Goal: Information Seeking & Learning: Find specific fact

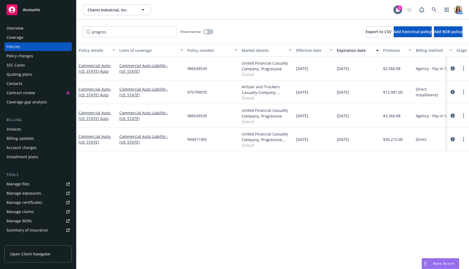
scroll to position [73, 0]
click at [14, 73] on div "Quoting plans" at bounding box center [20, 74] width 26 height 9
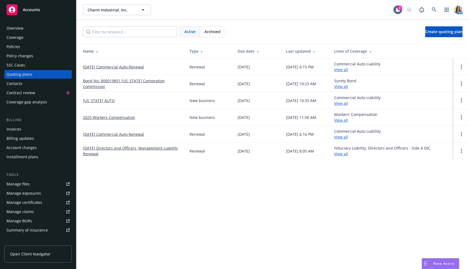
click at [93, 101] on link "Louisiana AUTO" at bounding box center [99, 101] width 32 height 6
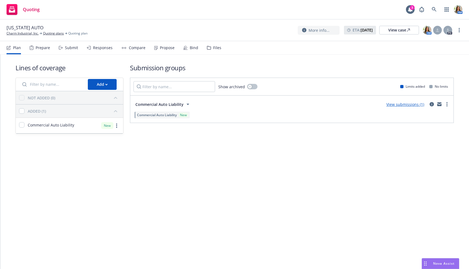
click at [69, 49] on div "Submit" at bounding box center [71, 48] width 13 height 4
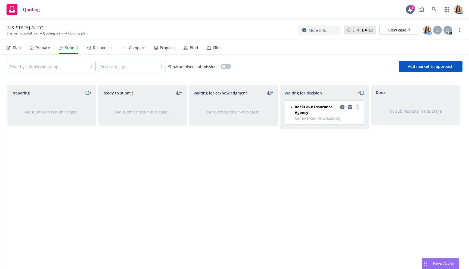
click at [359, 109] on link "more" at bounding box center [357, 107] width 7 height 7
click at [345, 143] on link "Add accepted decision" at bounding box center [333, 140] width 54 height 11
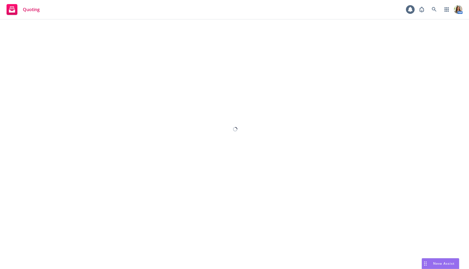
select select "12"
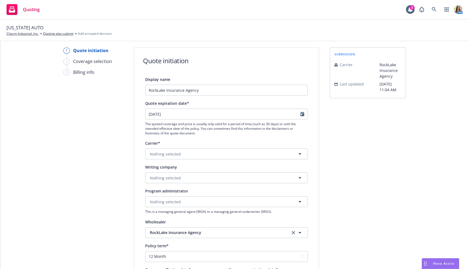
scroll to position [20, 0]
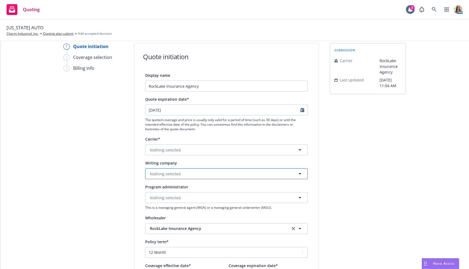
click at [164, 175] on span "Nothing selected" at bounding box center [165, 174] width 31 height 6
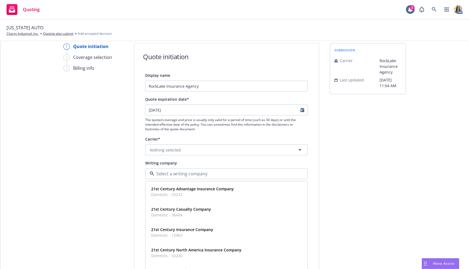
paste input "Progressive Paloverde"
type input "Progressive Paloverde"
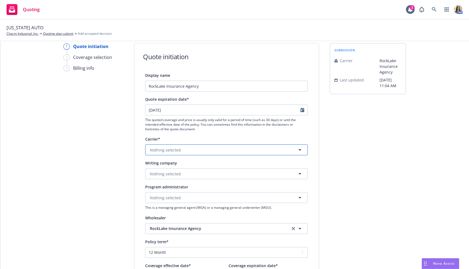
click at [161, 151] on span "Nothing selected" at bounding box center [165, 150] width 31 height 6
type input "progressive"
click at [162, 184] on span "Appointed carrier" at bounding box center [167, 185] width 32 height 6
click at [160, 173] on span "Nothing selected" at bounding box center [165, 174] width 31 height 6
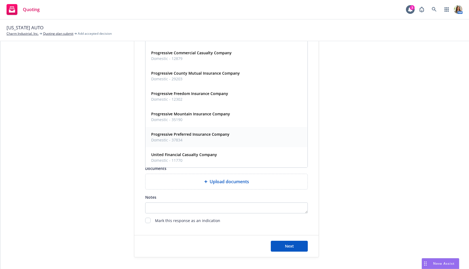
scroll to position [179, 0]
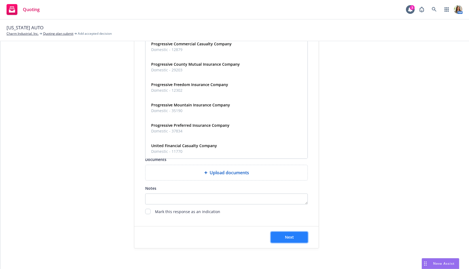
click at [283, 237] on button "Next" at bounding box center [289, 237] width 37 height 11
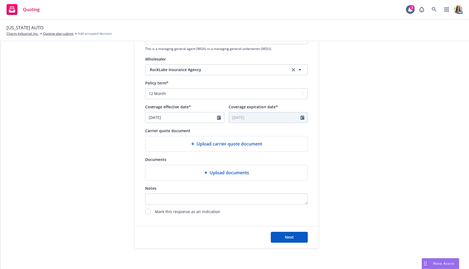
scroll to position [0, 0]
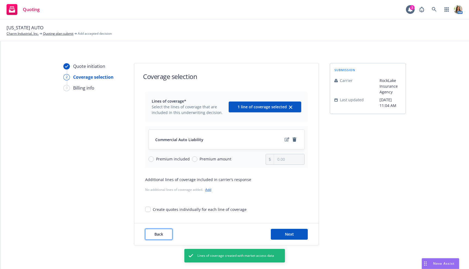
click at [158, 232] on span "Back" at bounding box center [158, 234] width 9 height 5
select select "12"
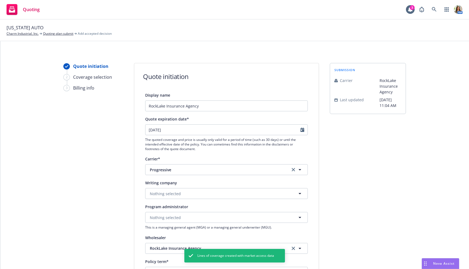
scroll to position [179, 0]
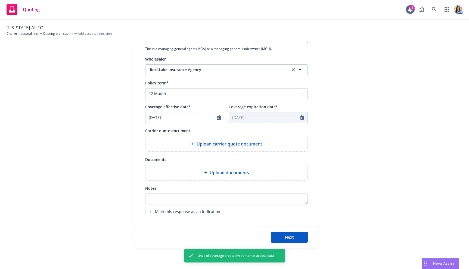
click at [215, 150] on div "Upload carrier quote document" at bounding box center [226, 143] width 162 height 15
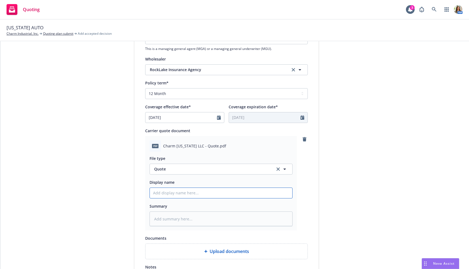
click at [200, 191] on input "Display name" at bounding box center [221, 193] width 142 height 10
type textarea "x"
type input "P"
type textarea "x"
type input "Pro"
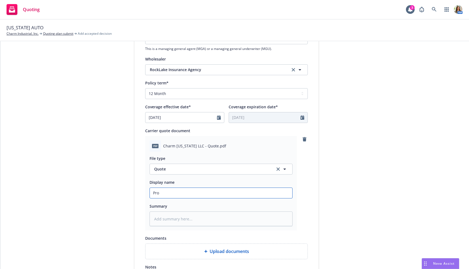
type textarea "x"
type input "Prog"
type textarea "x"
type input "Progr"
type textarea "x"
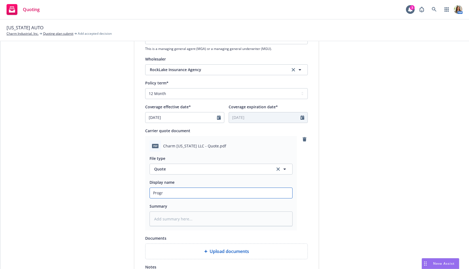
type input "Progre"
type textarea "x"
type input "Progres"
type textarea "x"
type input "Progress"
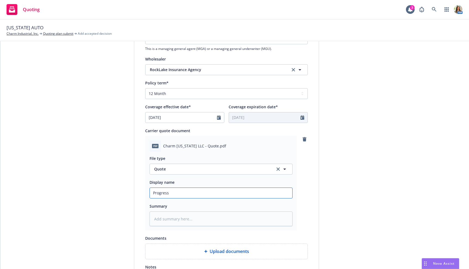
type textarea "x"
type input "Progressi"
type textarea "x"
type input "Progressiv"
type textarea "x"
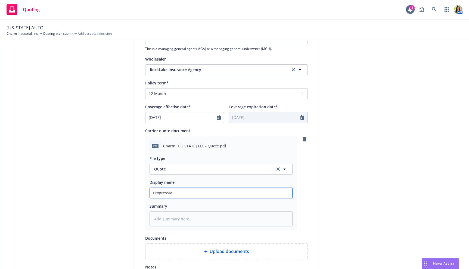
type input "Progressive"
type textarea "x"
type input "Progressive/"
type textarea "x"
type input "Progressive/R"
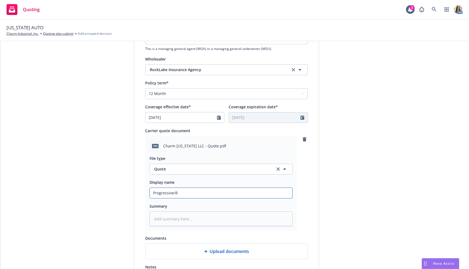
type textarea "x"
type input "Progressive/Roc"
type textarea "x"
type input "Progressive/Rock"
type textarea "x"
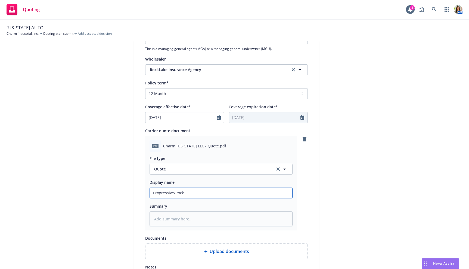
type input "Progressive/Rockl"
type textarea "x"
type input "Progressive/Rockla"
type textarea "x"
type input "Progressive/Rocklak"
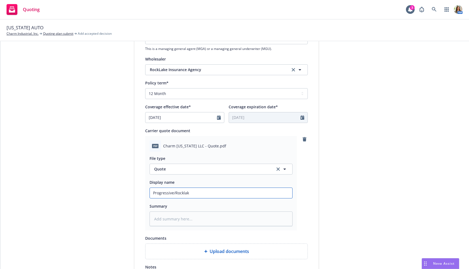
type textarea "x"
type input "Progressive/Rocklake"
type textarea "x"
type input "Progressive/Rocklake"
type textarea "x"
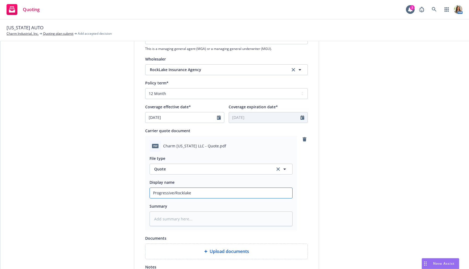
type input "Progressive/Rocklake L"
type textarea "x"
type input "Progressive/Rocklake Lo"
type textarea "x"
type input "Progressive/Rocklake Loy"
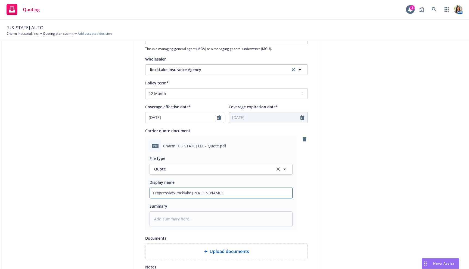
type textarea "x"
type input "Progressive/Rocklake Lo"
type textarea "x"
type input "Progressive/Rocklake L"
type textarea "x"
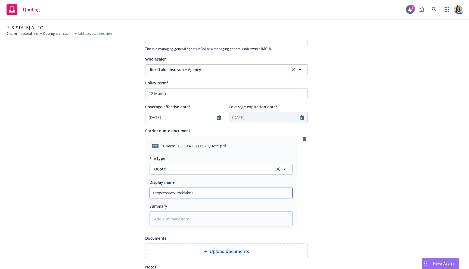
type input "Progressive/Rocklake LA"
type textarea "x"
type input "Progressive/Rocklake LA"
type textarea "x"
type input "Progressive/Rocklake LA A"
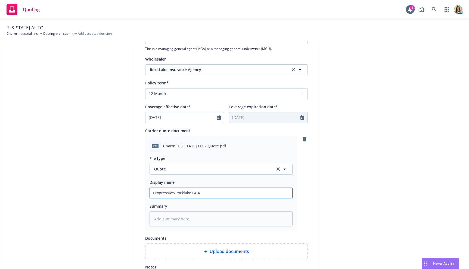
type textarea "x"
type input "Progressive/Rocklake LA Au"
type textarea "x"
type input "Progressive/Rocklake LA Auti"
type textarea "x"
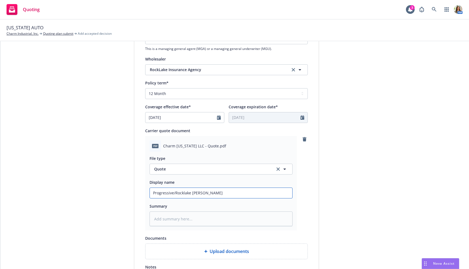
type input "Progressive/Rocklake LA Autio"
type textarea "x"
type input "Progressive/Rocklake LA Autio"
type textarea "x"
type input "Progressive/Rocklake LA Autio"
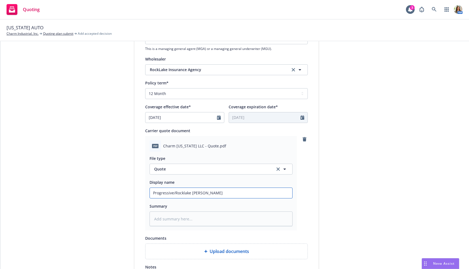
type textarea "x"
type input "Progressive/Rocklake LA Auti"
type textarea "x"
type input "Progressive/Rocklake LA Aut"
type textarea "x"
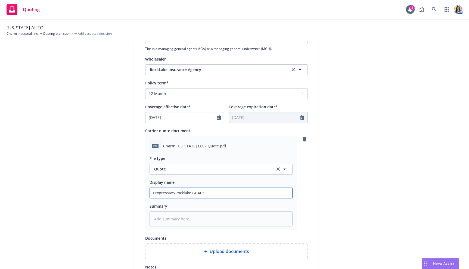
type input "Progressive/Rocklake LA Auto"
type textarea "x"
type input "Progressive/Rocklake LA Auto"
type textarea "x"
type input "Progressive/Rocklake LA Auto Q"
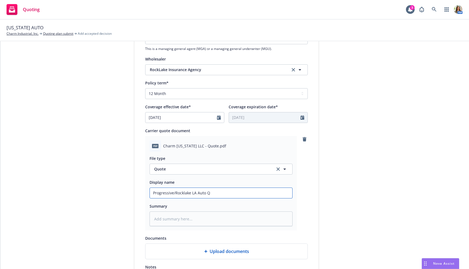
type textarea "x"
type input "Progressive/Rocklake LA Auto Qu"
type textarea "x"
type input "Progressive/Rocklake LA Auto Quo"
type textarea "x"
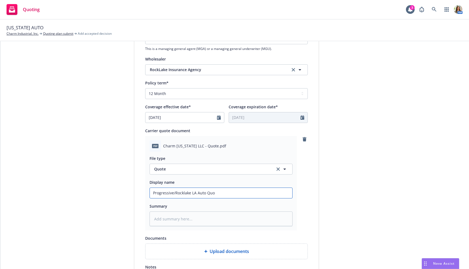
type input "Progressive/Rocklake LA Auto Quot"
type textarea "x"
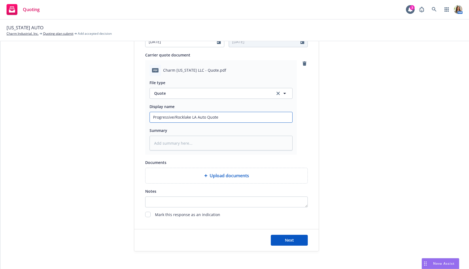
scroll to position [258, 0]
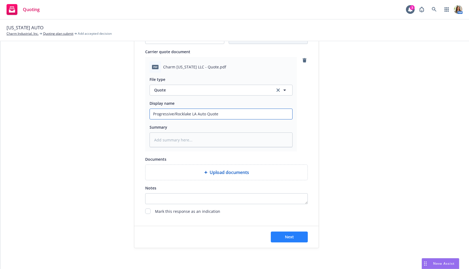
type input "Progressive/Rocklake LA Auto Quote"
click at [287, 232] on button "Next" at bounding box center [289, 237] width 37 height 11
type textarea "x"
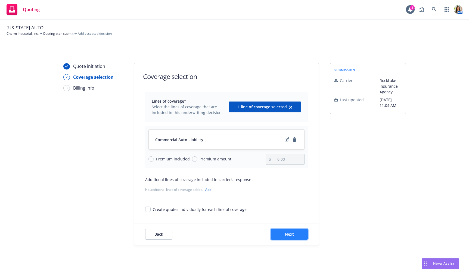
click at [279, 235] on button "Next" at bounding box center [289, 234] width 37 height 11
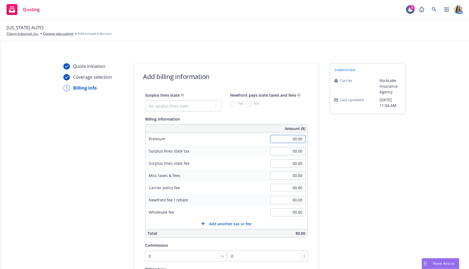
click at [287, 136] on input "00.00" at bounding box center [287, 139] width 35 height 8
type input "2,398.00"
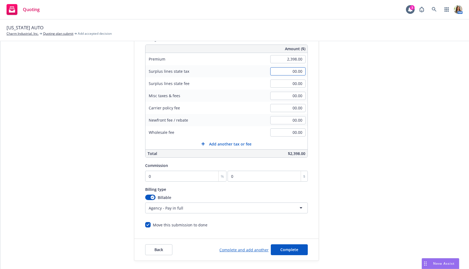
scroll to position [93, 0]
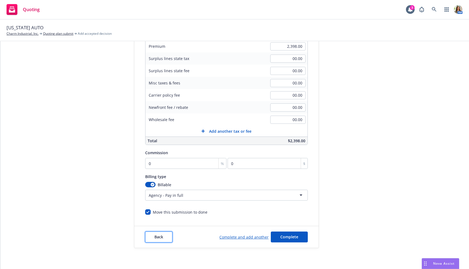
click at [161, 237] on span "Back" at bounding box center [158, 237] width 9 height 5
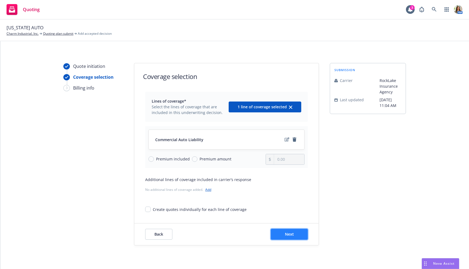
click at [282, 233] on button "Next" at bounding box center [289, 234] width 37 height 11
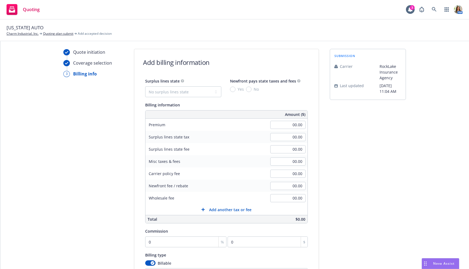
scroll to position [19, 0]
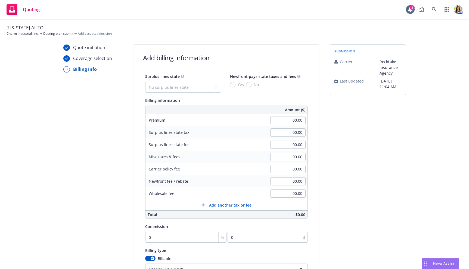
click at [286, 115] on div "00.00" at bounding box center [287, 120] width 39 height 12
click at [284, 122] on input "00.00" at bounding box center [287, 120] width 35 height 8
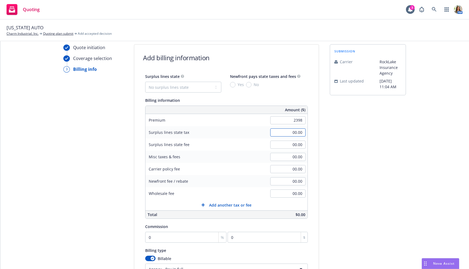
type input "2,398.00"
click at [31, 32] on link "Charm Industrial, Inc." at bounding box center [23, 33] width 32 height 5
click at [170, 237] on input "0" at bounding box center [185, 237] width 81 height 11
type input "7"
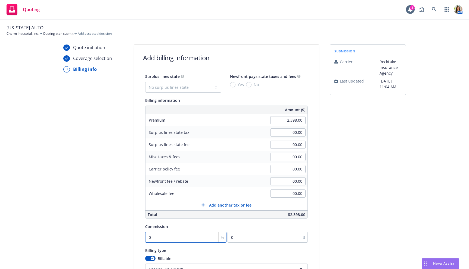
type input "167.86"
type input "7"
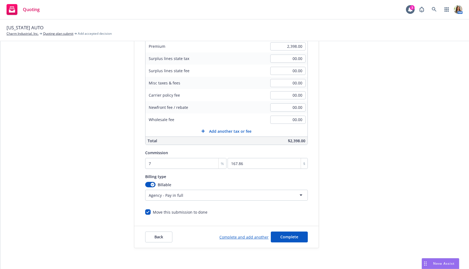
click at [184, 199] on html "Quoting 3 AM Louisiana AUTO Charm Industrial, Inc. Quoting plan submit Add acce…" at bounding box center [234, 134] width 469 height 269
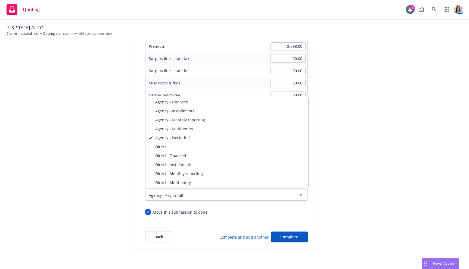
select select "DIRECT"
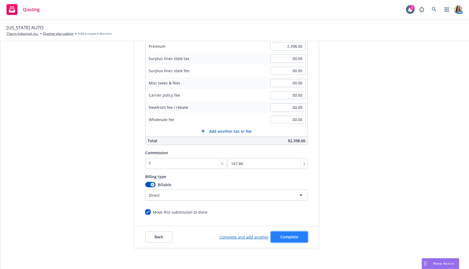
click at [293, 236] on span "Complete" at bounding box center [289, 237] width 18 height 5
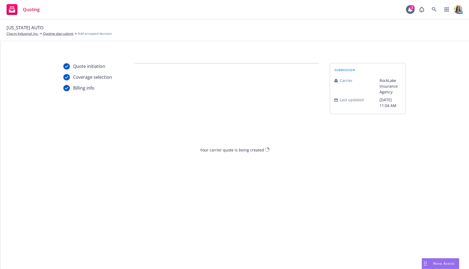
scroll to position [0, 0]
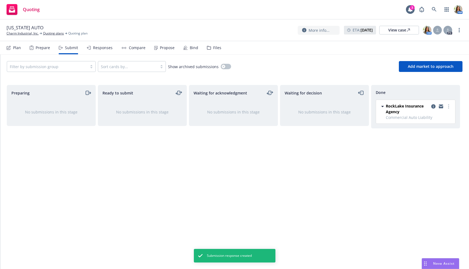
click at [108, 49] on div "Responses" at bounding box center [103, 48] width 20 height 4
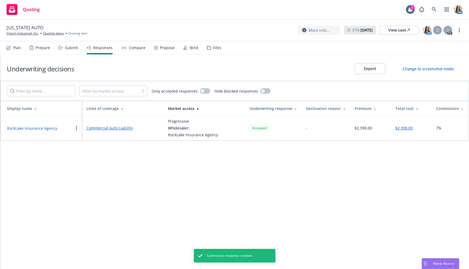
click at [49, 128] on button "RockLake Insurance Agency" at bounding box center [32, 129] width 50 height 6
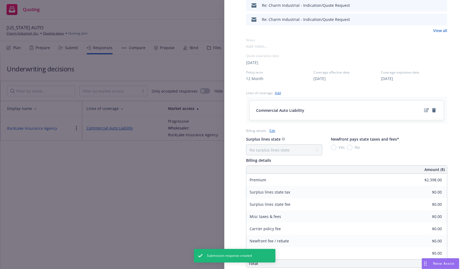
scroll to position [172, 0]
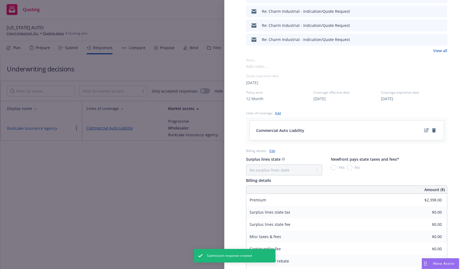
click at [326, 97] on span "06/27/2025" at bounding box center [320, 99] width 12 height 6
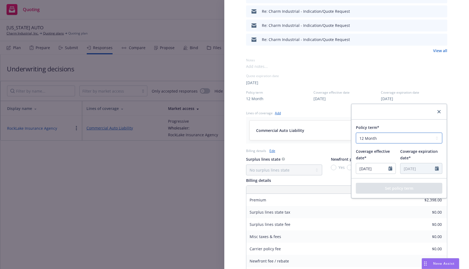
click at [393, 140] on select "Select policy term 12 Month 6 Month 4 Month 3 Month 2 Month 1 Month 36 Month (3…" at bounding box center [399, 138] width 86 height 11
select select "6"
click at [356, 133] on select "Select policy term 12 Month 6 Month 4 Month 3 Month 2 Month 1 Month 36 Month (3…" at bounding box center [399, 138] width 86 height 11
type input "12/27/2025"
click at [400, 188] on button "Set policy term" at bounding box center [399, 188] width 86 height 11
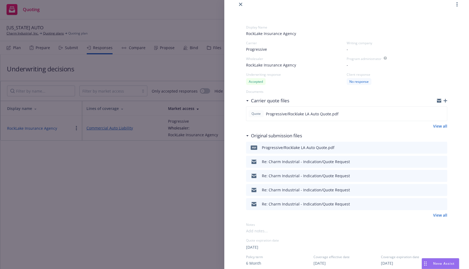
scroll to position [0, 0]
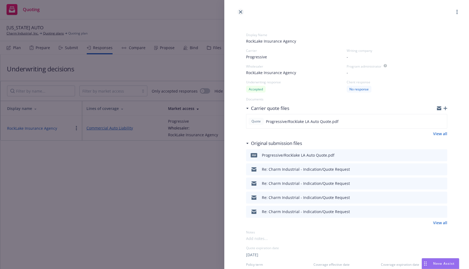
click at [241, 11] on icon "close" at bounding box center [240, 11] width 3 height 3
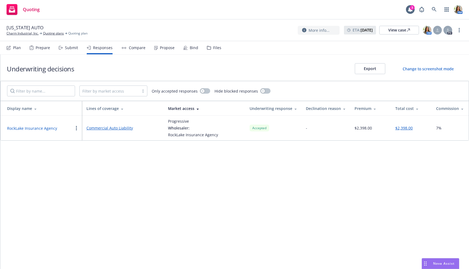
click at [77, 128] on button "button" at bounding box center [76, 128] width 7 height 7
click at [86, 160] on span "Copy logging email" at bounding box center [97, 160] width 48 height 5
click at [76, 129] on circle "button" at bounding box center [76, 129] width 1 height 1
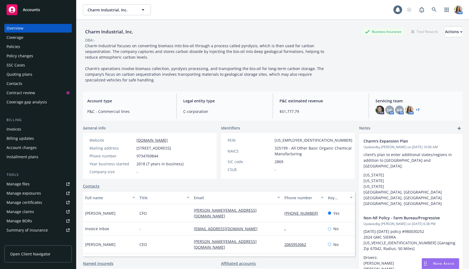
click at [35, 42] on div "Overview Coverage Policies Policy changes SSC Cases Quoting plans Contacts Cont…" at bounding box center [37, 65] width 67 height 83
click at [33, 47] on div "Policies" at bounding box center [38, 46] width 63 height 9
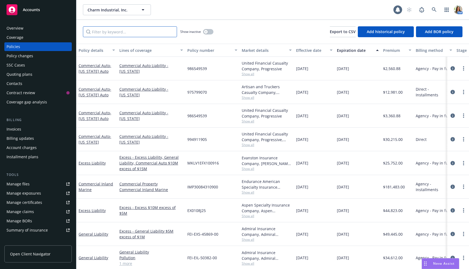
click at [125, 30] on input "Filter by keyword..." at bounding box center [130, 31] width 94 height 11
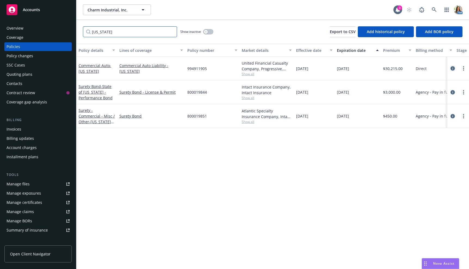
type input "kansas"
click at [452, 66] on icon "circleInformation" at bounding box center [453, 68] width 4 height 4
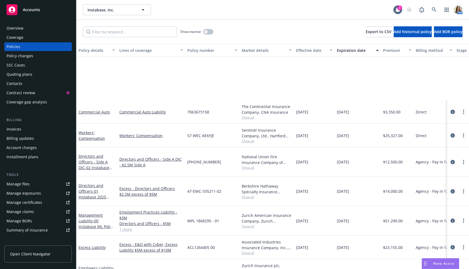
scroll to position [73, 0]
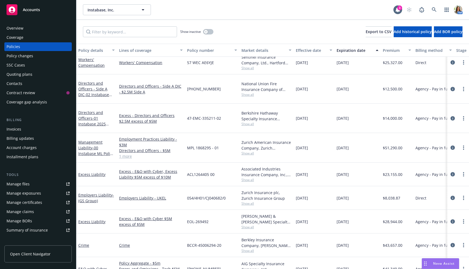
click at [14, 129] on div "Invoices" at bounding box center [14, 129] width 15 height 9
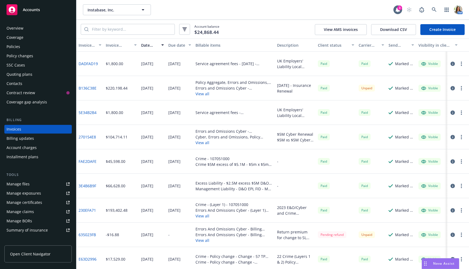
click at [202, 96] on button "View all" at bounding box center [234, 94] width 77 height 6
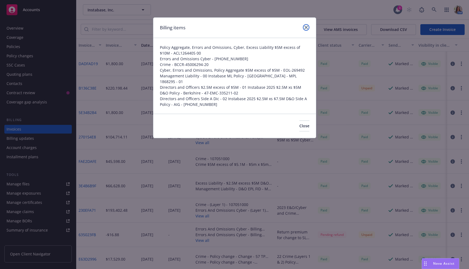
click at [305, 28] on icon "close" at bounding box center [306, 27] width 3 height 3
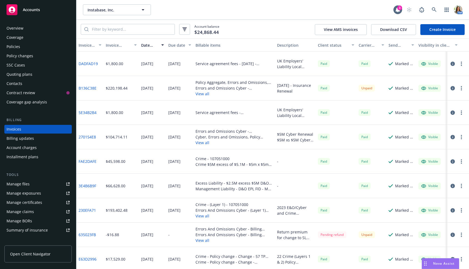
click at [463, 89] on button "button" at bounding box center [461, 88] width 7 height 7
click at [424, 168] on link "Copy logging email" at bounding box center [429, 164] width 69 height 11
drag, startPoint x: 100, startPoint y: 88, endPoint x: 78, endPoint y: 88, distance: 21.2
click at [78, 88] on div "B136C38E" at bounding box center [89, 88] width 27 height 24
copy link "B136C38E"
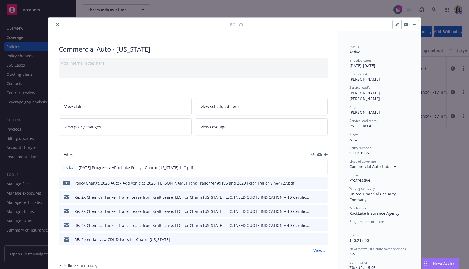
click at [58, 27] on button "close" at bounding box center [57, 24] width 7 height 7
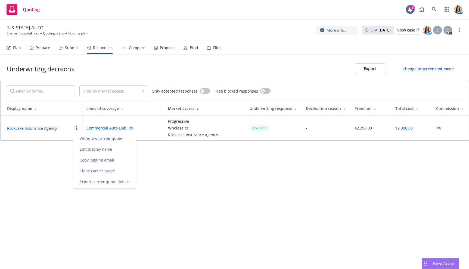
click at [15, 51] on div "Plan" at bounding box center [14, 47] width 14 height 13
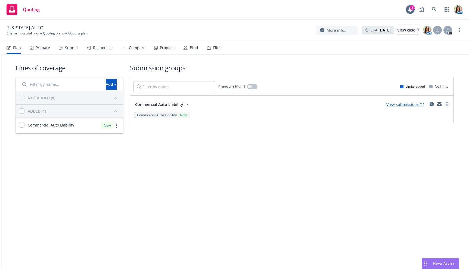
click at [446, 103] on link "more" at bounding box center [447, 104] width 7 height 7
click at [426, 127] on span "Copy logging email" at bounding box center [417, 128] width 48 height 5
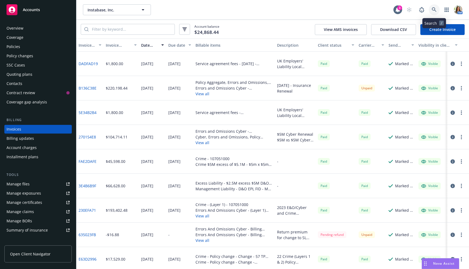
click at [433, 8] on icon at bounding box center [434, 9] width 5 height 5
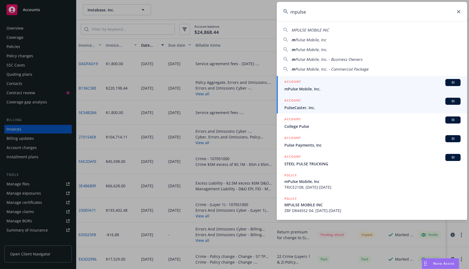
type input "mpulse"
click at [311, 86] on div "ACCOUNT BI" at bounding box center [372, 82] width 176 height 7
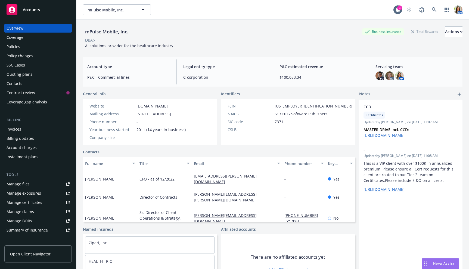
click at [438, 266] on span "Nova Assist" at bounding box center [443, 264] width 21 height 5
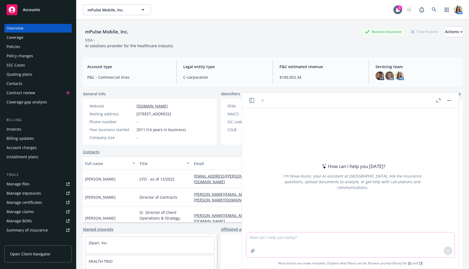
click at [276, 243] on textarea at bounding box center [350, 245] width 208 height 25
type textarea "Can you give me a basic definition of the alternate employers endorsement on wo…"
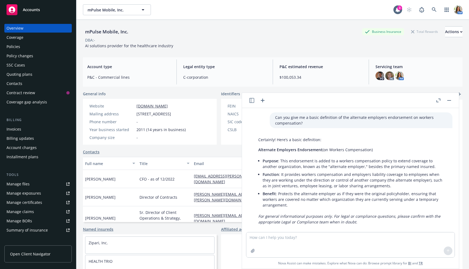
scroll to position [2, 0]
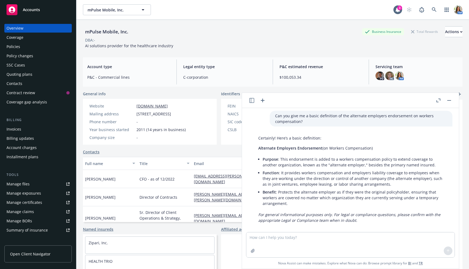
click at [38, 46] on div "Policies" at bounding box center [38, 46] width 63 height 9
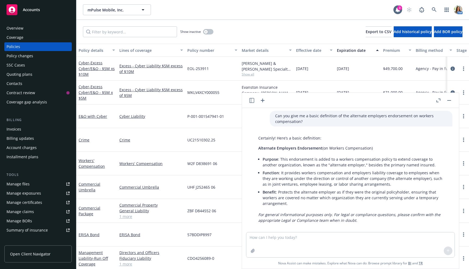
click at [157, 128] on div "Crime" at bounding box center [151, 140] width 68 height 24
click at [450, 101] on button "button" at bounding box center [449, 100] width 7 height 7
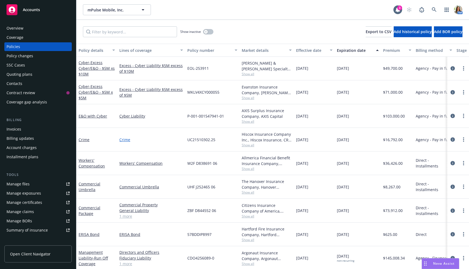
scroll to position [0, 0]
click at [453, 113] on link "circleInformation" at bounding box center [452, 116] width 7 height 7
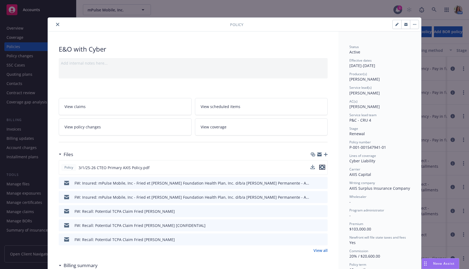
click at [323, 166] on icon "preview file" at bounding box center [322, 168] width 5 height 4
click at [56, 26] on button "close" at bounding box center [57, 24] width 7 height 7
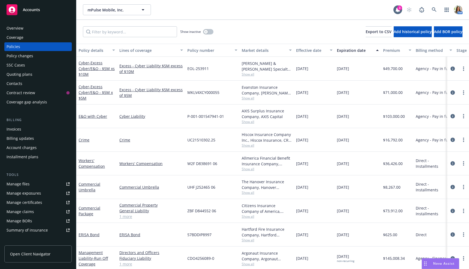
click at [127, 216] on link "1 more" at bounding box center [151, 217] width 64 height 6
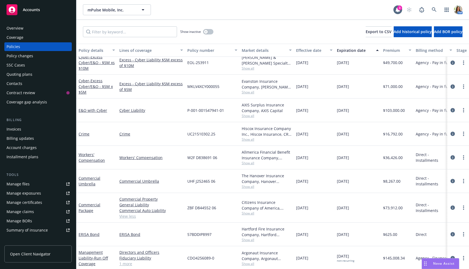
scroll to position [6, 1]
click at [132, 181] on link "Commercial Umbrella" at bounding box center [150, 182] width 64 height 6
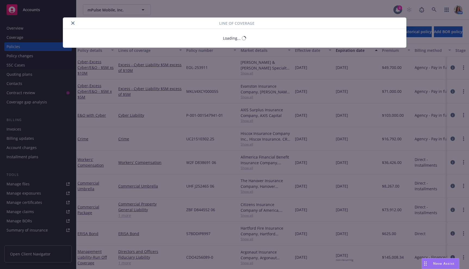
scroll to position [0, 1]
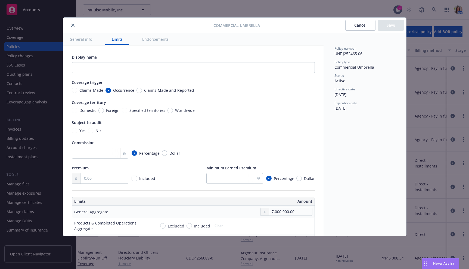
click at [70, 25] on button "close" at bounding box center [73, 25] width 7 height 7
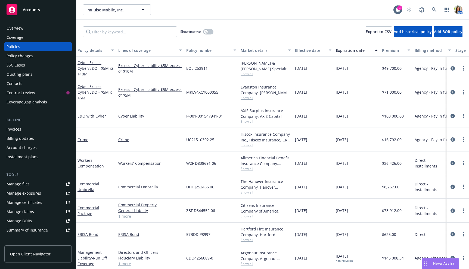
click at [245, 123] on span "Show all" at bounding box center [266, 121] width 50 height 5
click at [453, 117] on icon "circleInformation" at bounding box center [453, 116] width 4 height 4
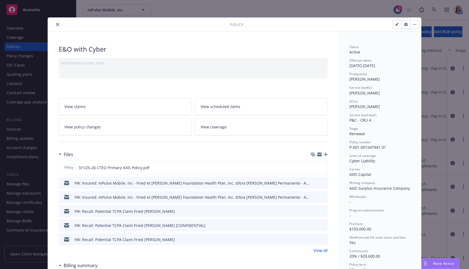
scroll to position [16, 0]
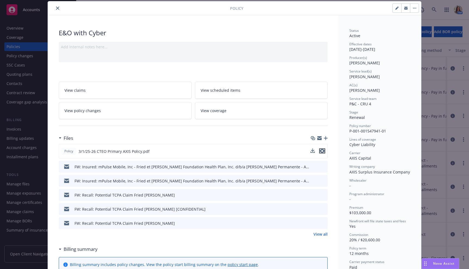
click at [322, 149] on icon "preview file" at bounding box center [322, 151] width 5 height 4
click at [59, 9] on icon "close" at bounding box center [57, 8] width 3 height 3
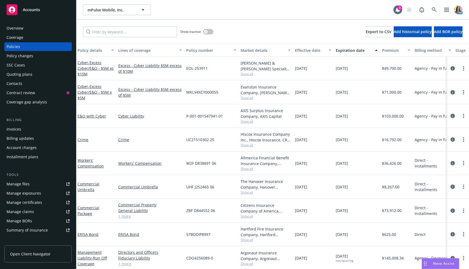
click at [434, 265] on span "Nova Assist" at bounding box center [443, 264] width 21 height 5
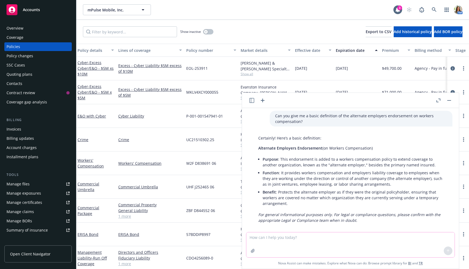
click at [306, 237] on textarea at bounding box center [350, 245] width 208 height 25
type textarea "I am reviewing this wording for the Insured, can you check over my response and…"
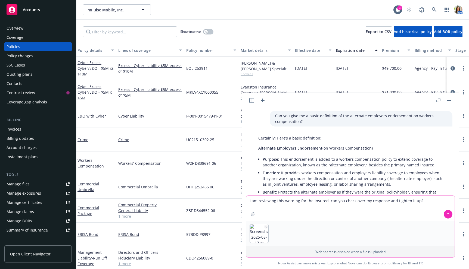
click at [450, 214] on button at bounding box center [448, 214] width 9 height 9
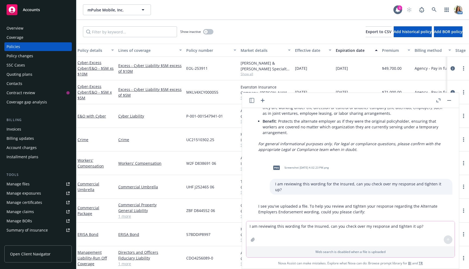
scroll to position [125, 0]
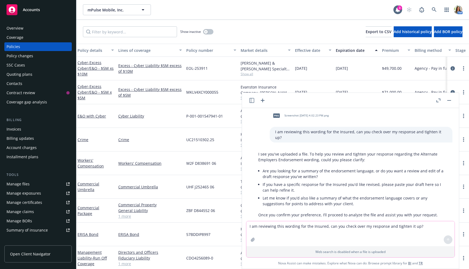
click at [281, 235] on textarea "I am reviewing this wording for the Insured, can you check over my response and…" at bounding box center [350, 234] width 208 height 25
paste textarea "- (i) Workers Compensation Alternate Employer Endorsement: this purpose of this…"
type textarea "A review and edit of the draft response I wrote: - (i) Workers Compensation Alt…"
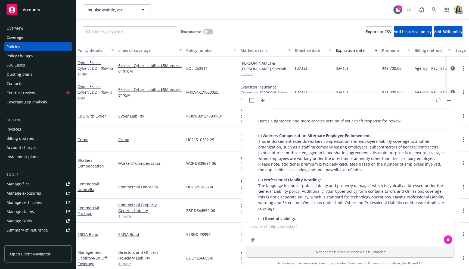
scroll to position [352, 0]
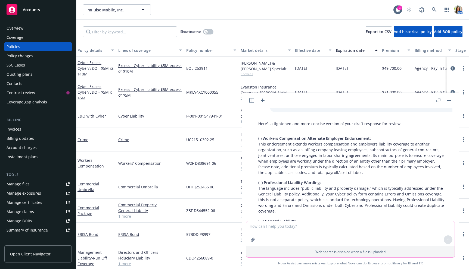
drag, startPoint x: 259, startPoint y: 127, endPoint x: 301, endPoint y: 237, distance: 117.9
click at [301, 237] on div "Can you give me a basic definition of the alternate employers endorsement on wo…" at bounding box center [350, 188] width 217 height 161
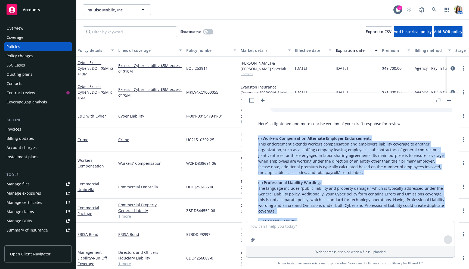
scroll to position [411, 0]
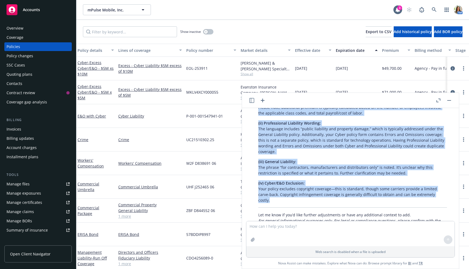
drag, startPoint x: 258, startPoint y: 128, endPoint x: 433, endPoint y: 178, distance: 181.8
click at [433, 178] on div "Here’s a tightened and more concise version of your draft response for review: …" at bounding box center [353, 145] width 200 height 172
copy div "(i) Workers Compensation Alternate Employer Endorsement: This endorsement exten…"
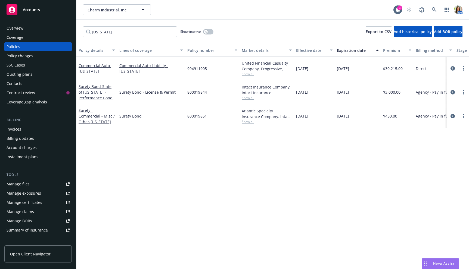
click at [23, 26] on div "Overview" at bounding box center [38, 28] width 63 height 9
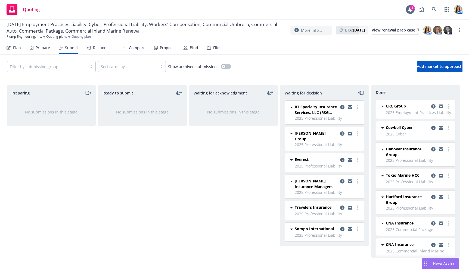
click at [137, 53] on div "Compare" at bounding box center [133, 47] width 24 height 13
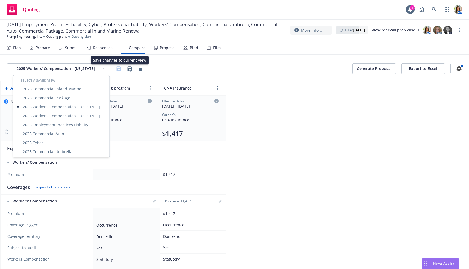
click at [104, 68] on html "Quoting 3 AM 09/01/25 Employment Practices Liability, Cyber, Professional Liabi…" at bounding box center [234, 134] width 469 height 269
click at [301, 163] on html "Quoting 3 AM 09/01/25 Employment Practices Liability, Cyber, Professional Liabi…" at bounding box center [234, 134] width 469 height 269
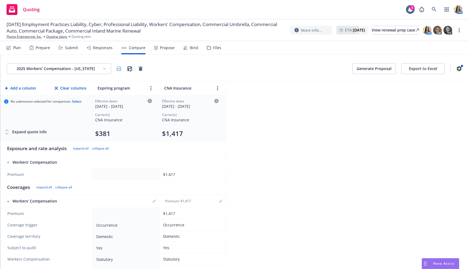
click at [104, 43] on div "Responses" at bounding box center [100, 47] width 26 height 13
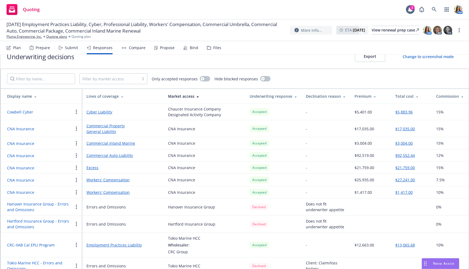
scroll to position [17, 0]
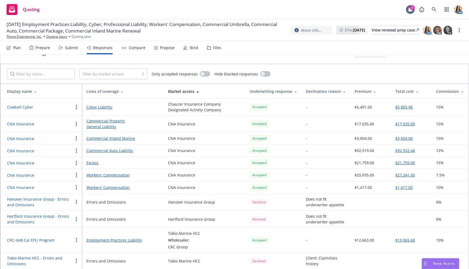
click at [77, 124] on button "button" at bounding box center [76, 124] width 7 height 7
click at [93, 160] on link "Copy logging email" at bounding box center [104, 156] width 63 height 11
click at [23, 36] on link "Plump Engineering, Inc." at bounding box center [24, 36] width 35 height 5
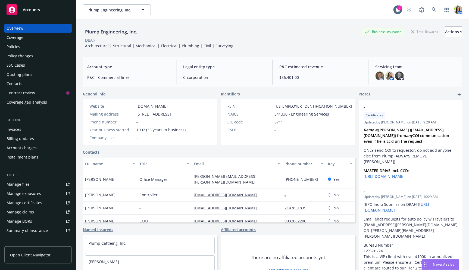
click at [43, 45] on div "Policies" at bounding box center [38, 46] width 63 height 9
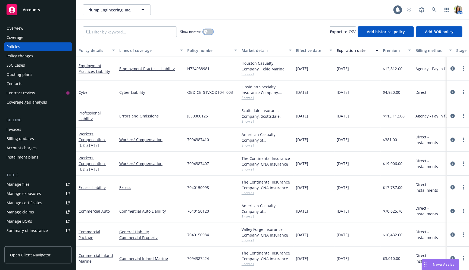
click at [206, 33] on icon "button" at bounding box center [206, 32] width 2 height 2
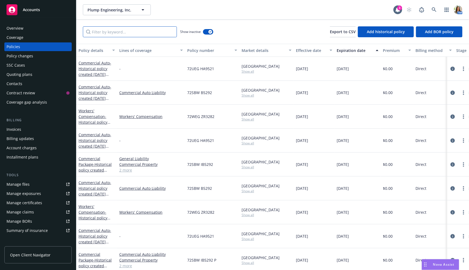
click at [129, 29] on input "Filter by keyword..." at bounding box center [130, 31] width 94 height 11
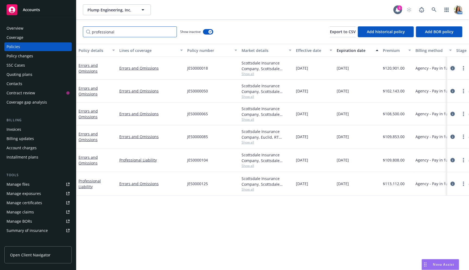
type input "professional"
click at [452, 68] on icon "circleInformation" at bounding box center [453, 68] width 4 height 4
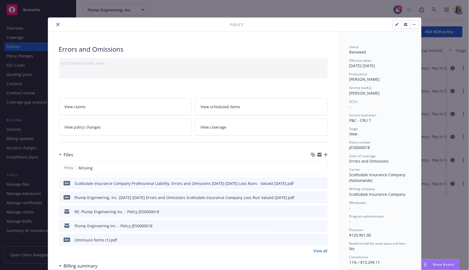
click at [319, 252] on link "View all" at bounding box center [321, 251] width 14 height 6
click at [57, 25] on icon "close" at bounding box center [57, 24] width 3 height 3
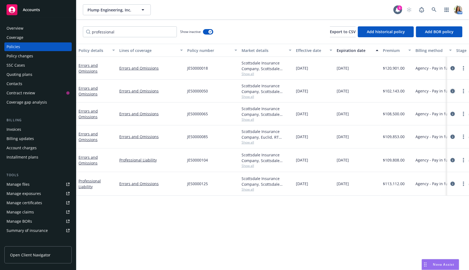
click at [455, 90] on icon "circleInformation" at bounding box center [453, 91] width 4 height 4
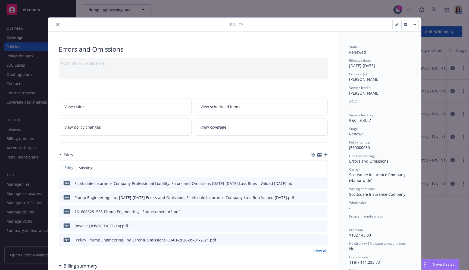
scroll to position [9, 0]
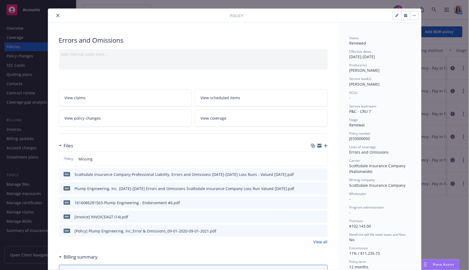
click at [321, 240] on link "View all" at bounding box center [321, 242] width 14 height 6
click at [59, 15] on icon "close" at bounding box center [57, 15] width 3 height 3
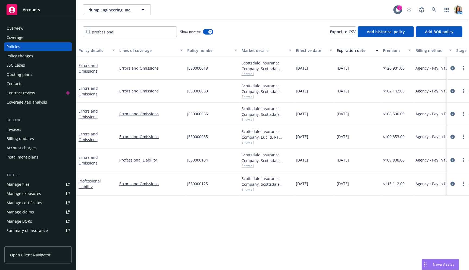
click at [29, 78] on div "Quoting plans" at bounding box center [20, 74] width 26 height 9
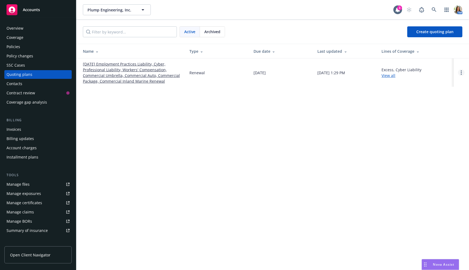
click at [462, 71] on icon "Open options" at bounding box center [461, 72] width 1 height 4
click at [436, 36] on span "Copy logging email" at bounding box center [434, 35] width 48 height 5
click at [433, 9] on icon at bounding box center [434, 9] width 5 height 5
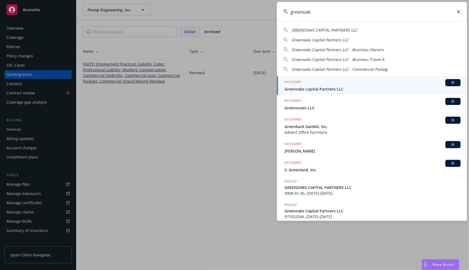
type input "greenoak"
click at [325, 84] on div "ACCOUNT BI" at bounding box center [373, 82] width 176 height 7
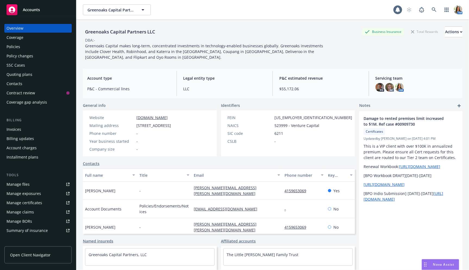
click at [23, 73] on div "Quoting plans" at bounding box center [20, 74] width 26 height 9
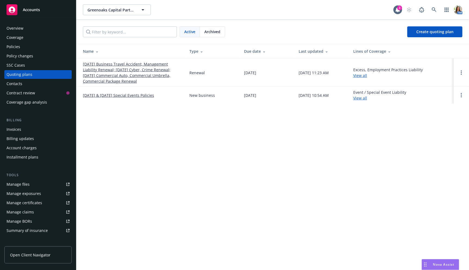
click at [117, 67] on link "08/01/25 Business Travel Accident, Management Liability Renewal; 08/02/25 Cyber…" at bounding box center [132, 72] width 98 height 23
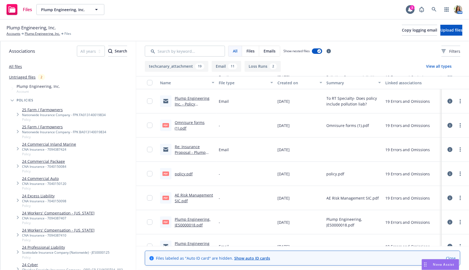
scroll to position [73, 0]
click at [185, 173] on link "policy.pdf" at bounding box center [184, 173] width 18 height 5
click at [449, 173] on icon at bounding box center [450, 173] width 5 height 5
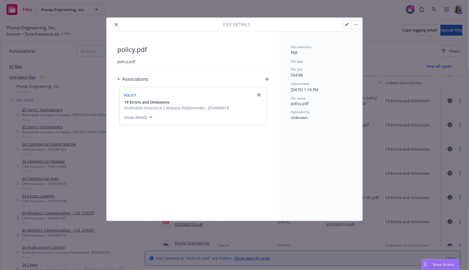
click at [346, 26] on icon "button" at bounding box center [347, 24] width 3 height 3
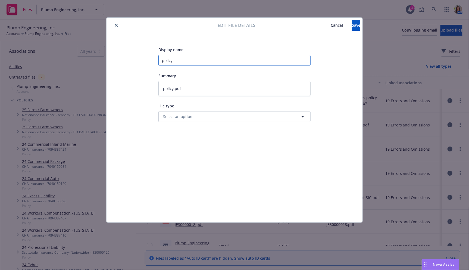
click at [190, 61] on input "policy" at bounding box center [235, 60] width 152 height 11
type textarea "x"
type input "1"
type textarea "x"
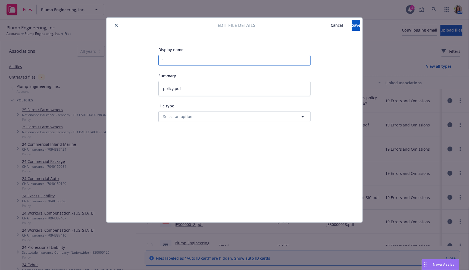
type input "19"
type textarea "x"
type input "19-"
type textarea "x"
type input "19-1"
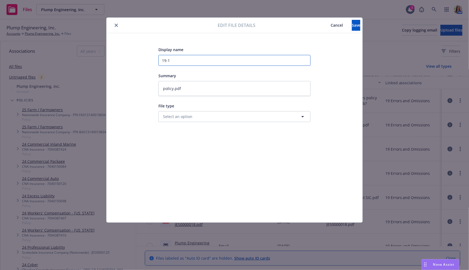
type textarea "x"
type input "19-"
type textarea "x"
type input "19-2"
type textarea "x"
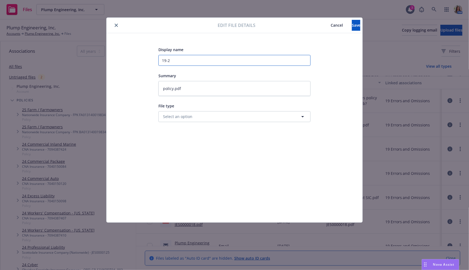
type input "19-20"
type textarea "x"
type input "19-20"
type textarea "x"
type input "19-20 P"
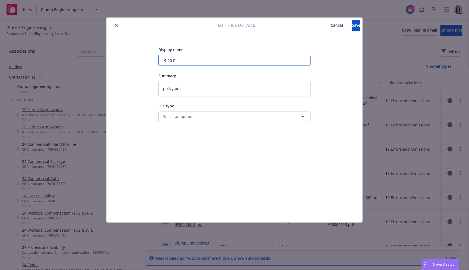
type textarea "x"
type input "19-20 Po"
type textarea "x"
type input "19-20 Pol"
type textarea "x"
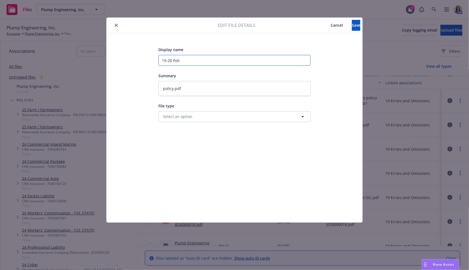
type input "19-20 Polic"
type textarea "x"
type input "19-20 Policy"
type textarea "x"
type input "19-20 Policy"
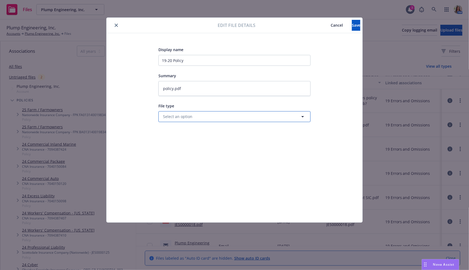
click at [192, 120] on button "Select an option" at bounding box center [235, 116] width 152 height 11
type input "polict"
type textarea "x"
type input "polic"
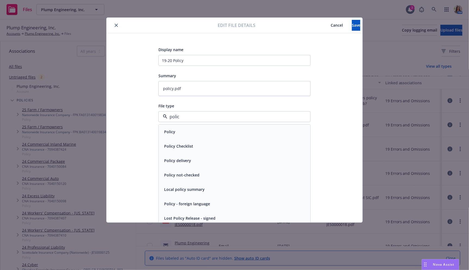
click at [187, 135] on div "Policy" at bounding box center [234, 132] width 145 height 8
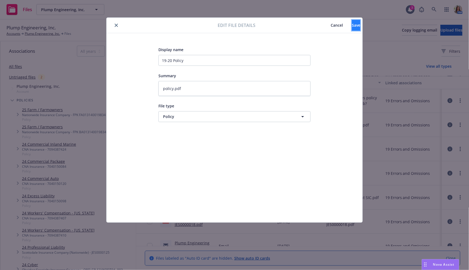
click at [352, 27] on span "Save" at bounding box center [356, 25] width 8 height 5
type textarea "x"
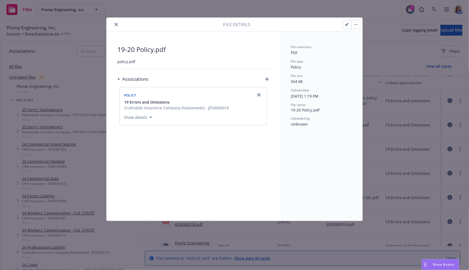
click at [115, 24] on icon "close" at bounding box center [116, 24] width 3 height 3
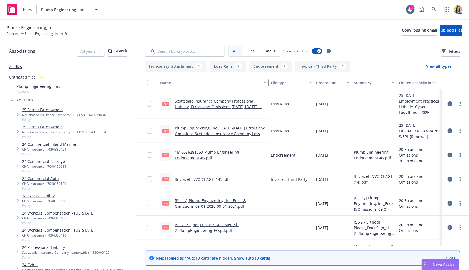
drag, startPoint x: 213, startPoint y: 83, endPoint x: 272, endPoint y: 94, distance: 60.2
click at [272, 94] on div "Name File type Created on Summary Linked associations pdf Scottsdale Insurance …" at bounding box center [302, 161] width 333 height 170
click at [206, 202] on link "[Policy] Plump Engineering, Inc_Error & Omissions_09-01-2020-09-01-2021.pdf" at bounding box center [210, 203] width 71 height 11
click at [451, 202] on icon at bounding box center [450, 203] width 5 height 5
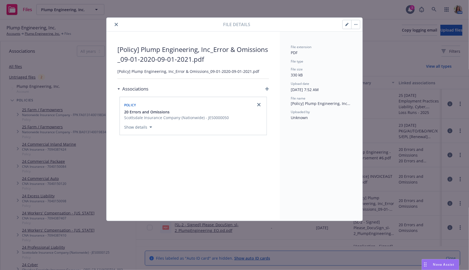
click at [346, 23] on icon "button" at bounding box center [347, 24] width 3 height 3
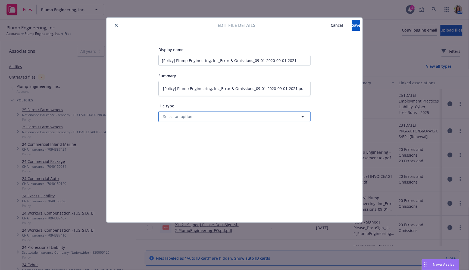
click at [174, 118] on span "Select an option" at bounding box center [177, 117] width 29 height 6
type input "polic"
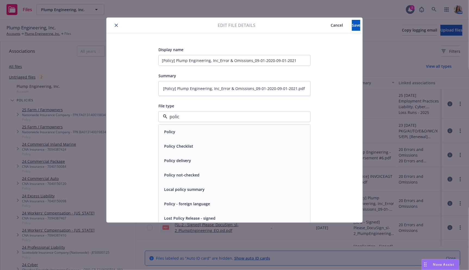
click at [170, 128] on div "Policy" at bounding box center [169, 132] width 14 height 8
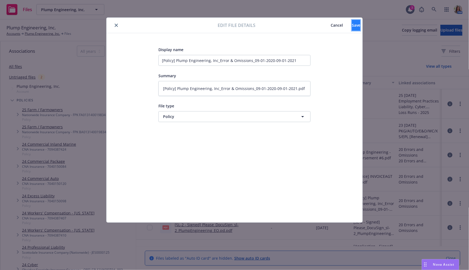
click at [352, 24] on span "Save" at bounding box center [356, 25] width 8 height 5
type textarea "x"
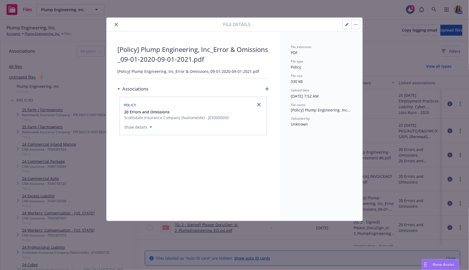
click at [116, 25] on icon "close" at bounding box center [116, 24] width 3 height 3
